Goal: Task Accomplishment & Management: Manage account settings

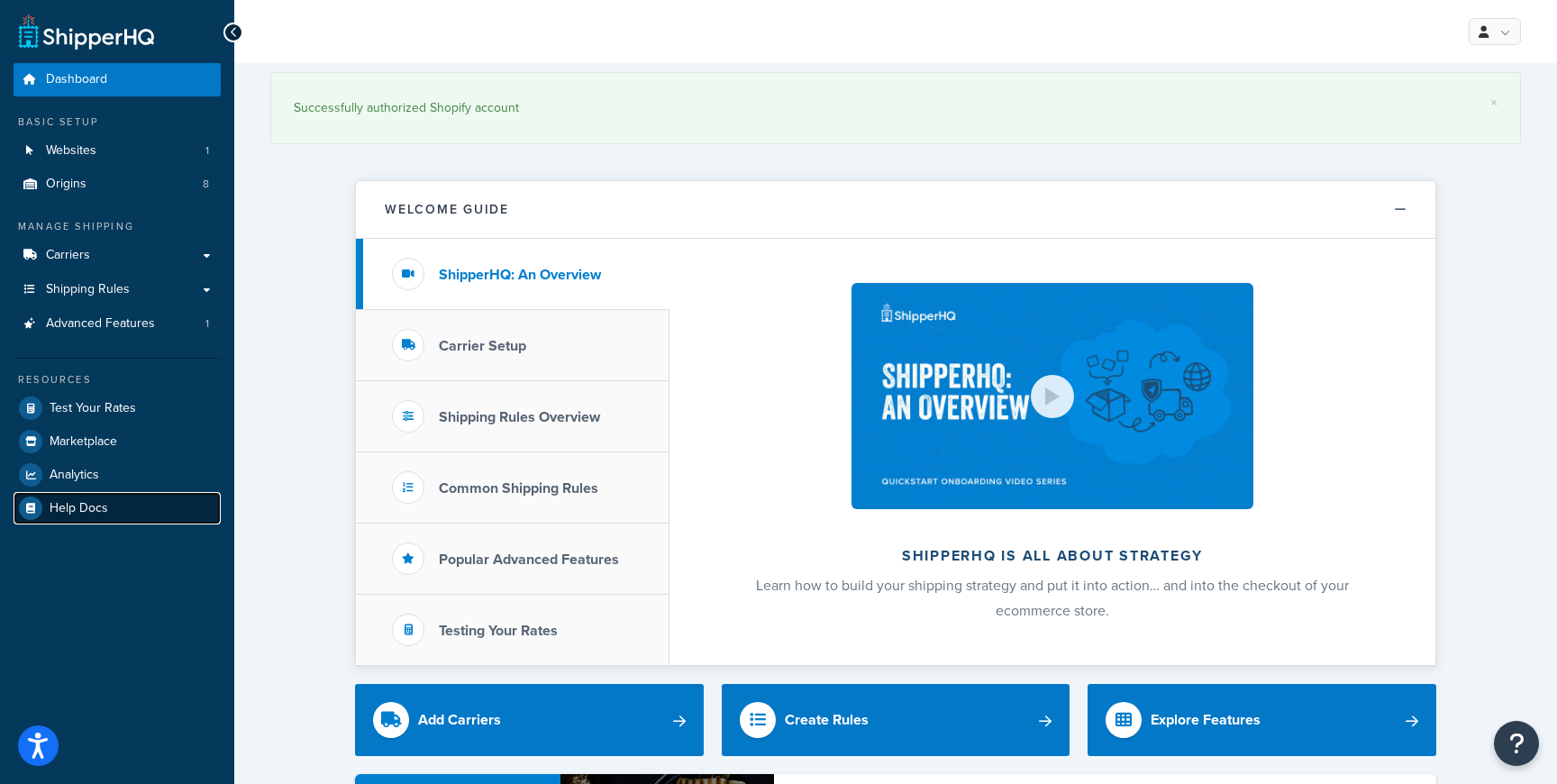
click at [97, 497] on link "Help Docs" at bounding box center [117, 508] width 207 height 32
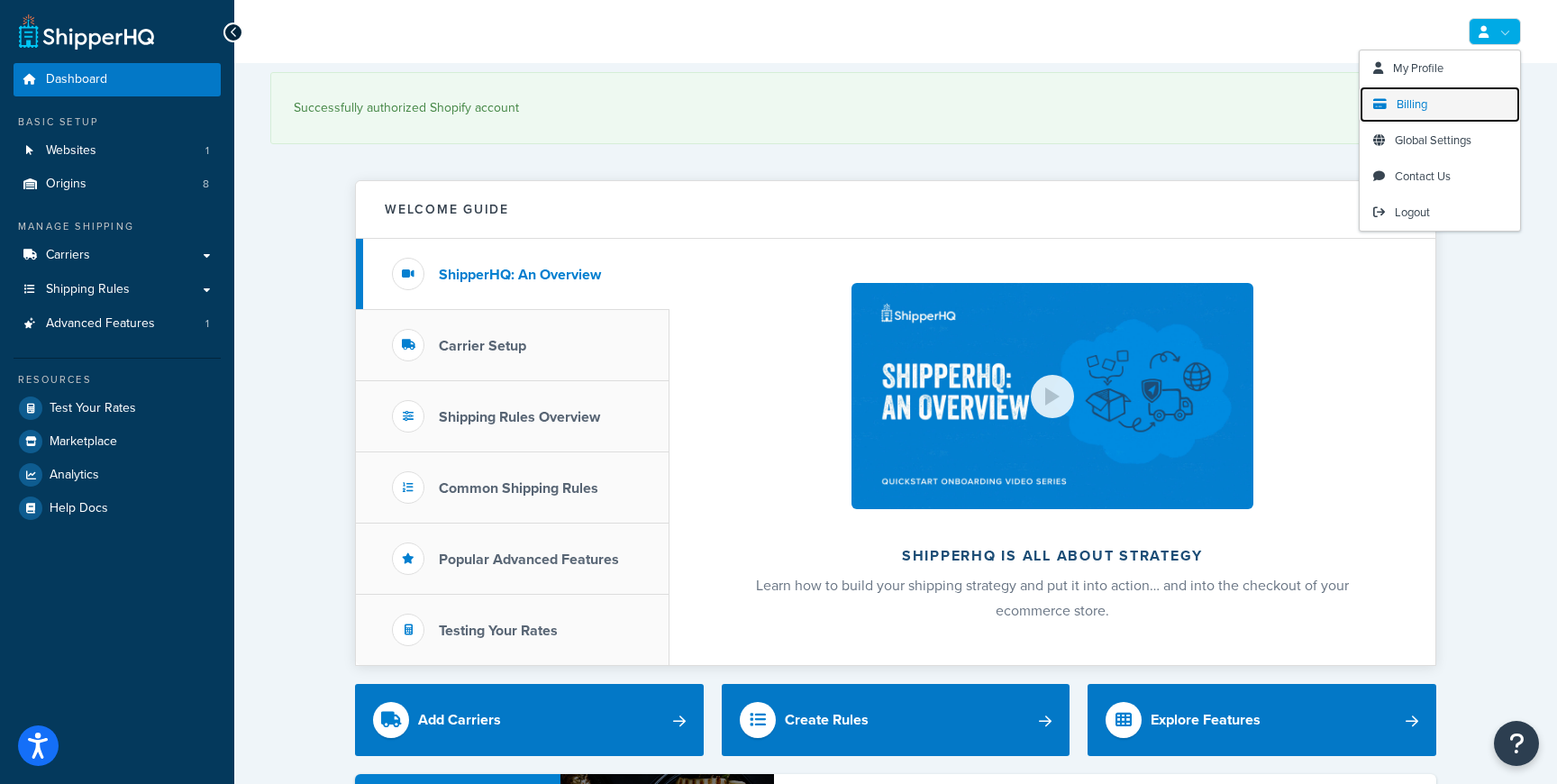
click at [1418, 100] on span "Billing" at bounding box center [1412, 104] width 31 height 17
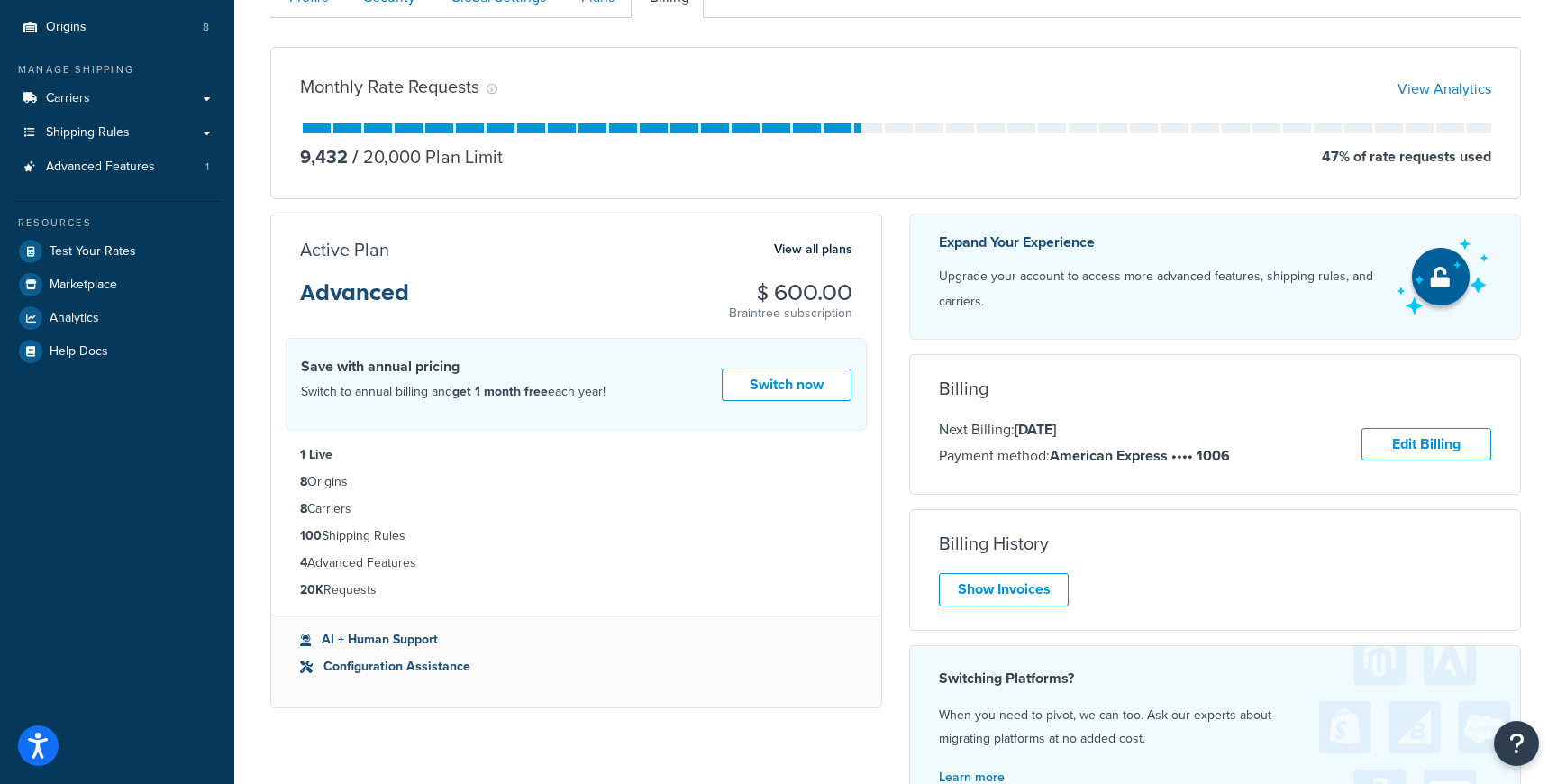
scroll to position [155, 0]
